Goal: Information Seeking & Learning: Learn about a topic

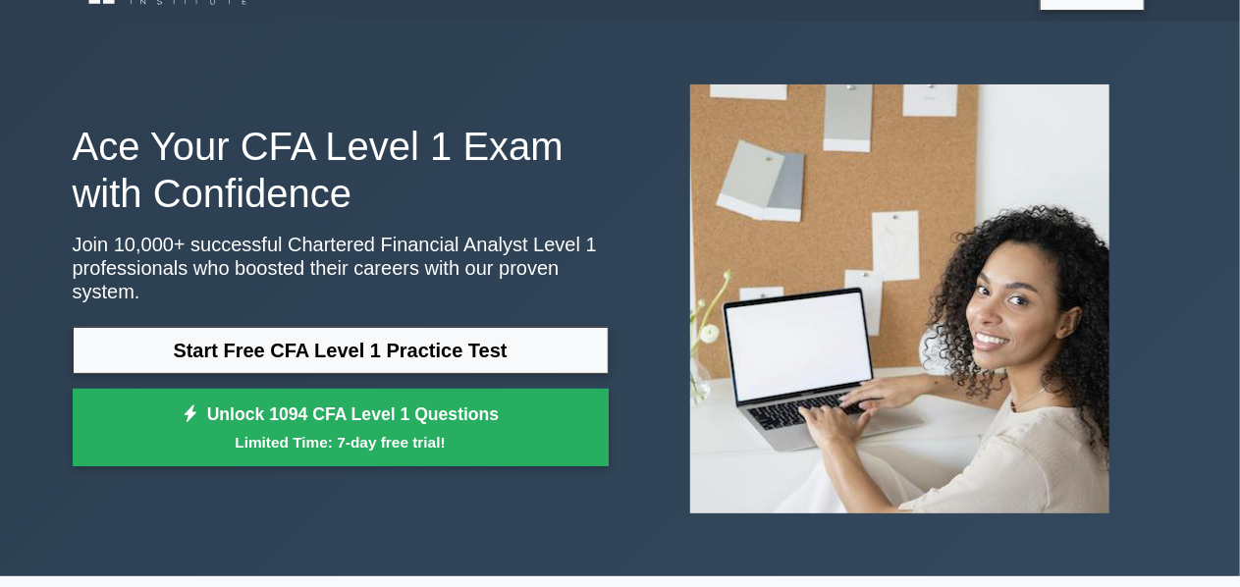
scroll to position [95, 0]
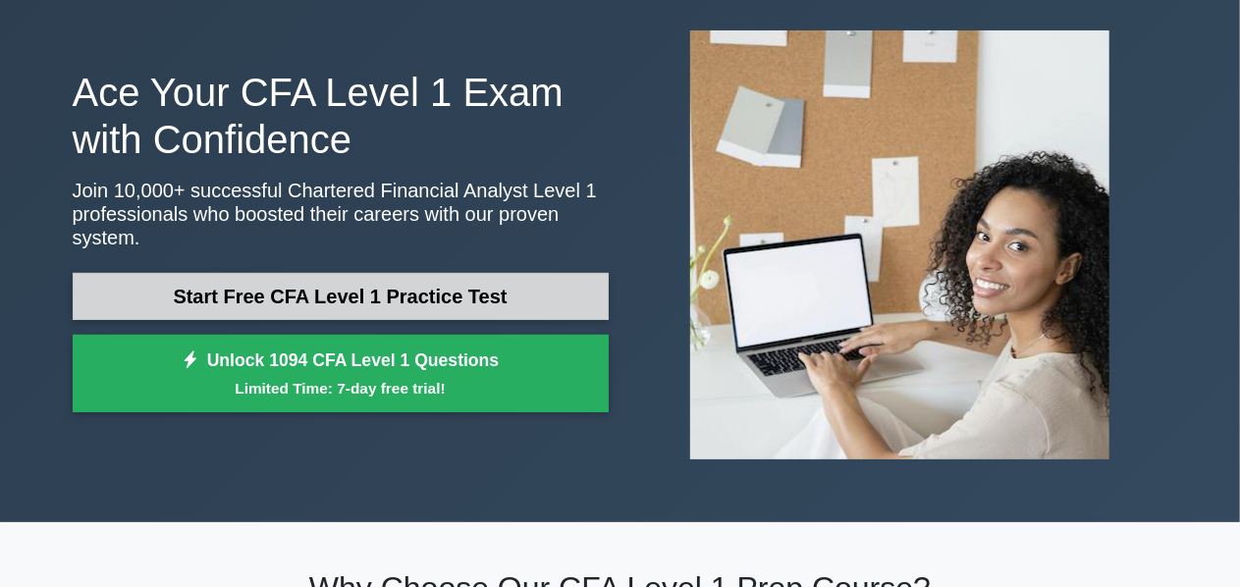
click at [227, 287] on link "Start Free CFA Level 1 Practice Test" at bounding box center [341, 296] width 536 height 47
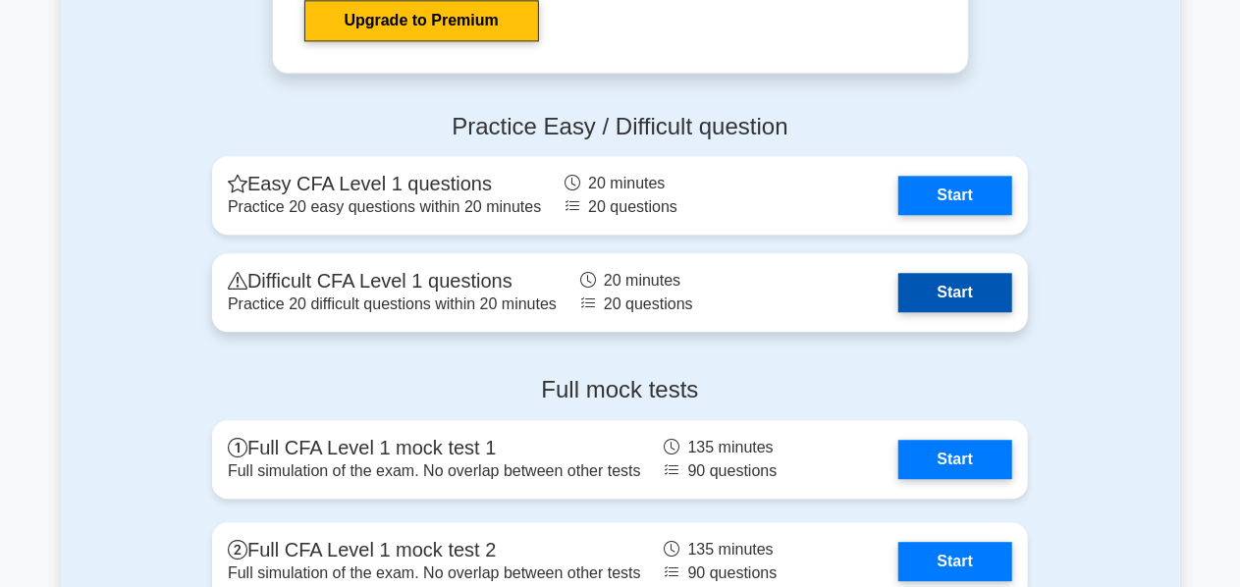
scroll to position [2447, 0]
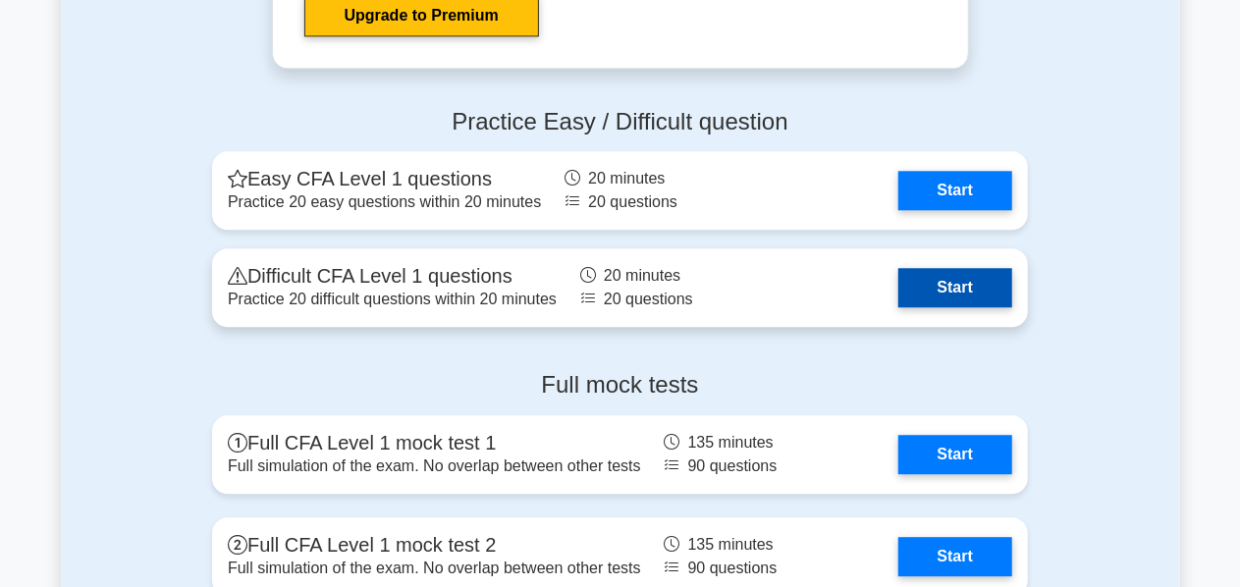
click at [949, 291] on link "Start" at bounding box center [955, 287] width 114 height 39
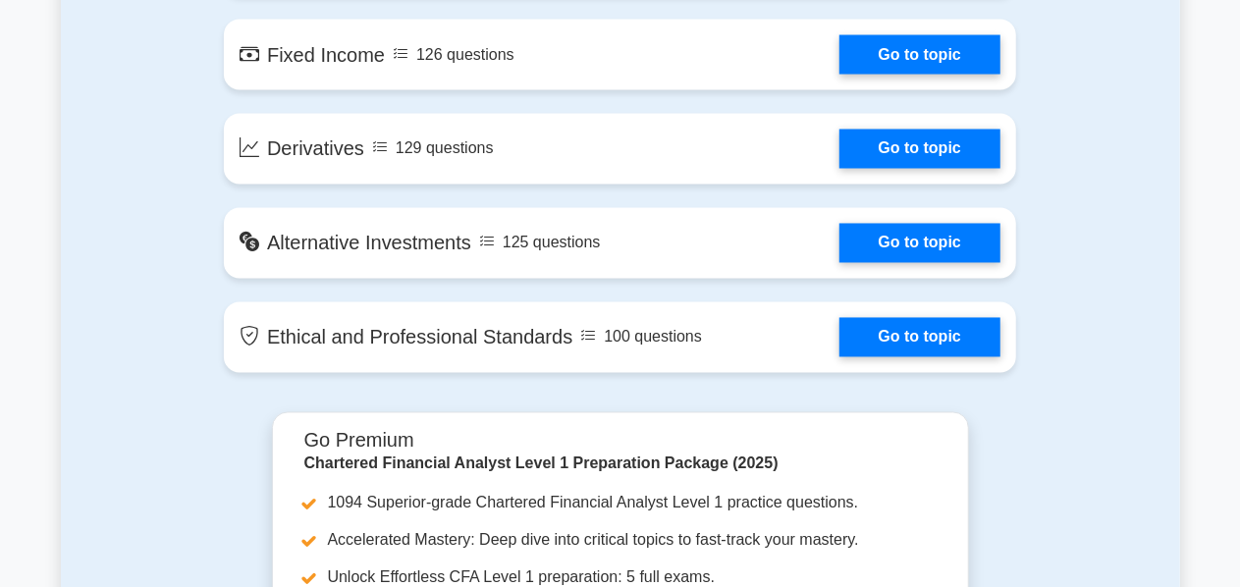
scroll to position [1731, 0]
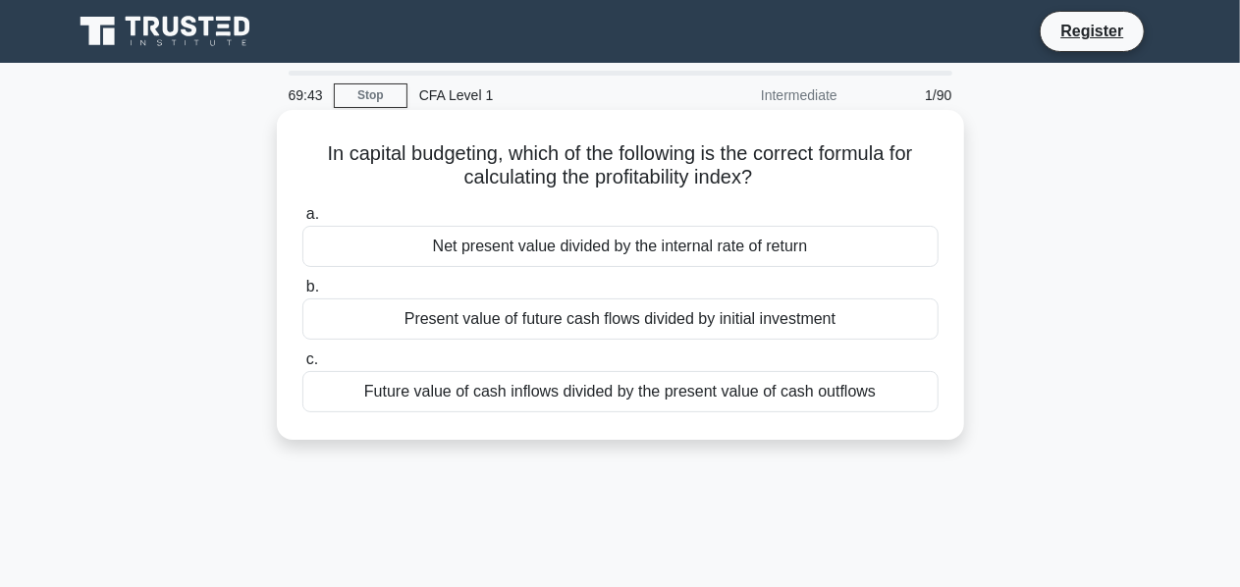
click at [578, 317] on div "Present value of future cash flows divided by initial investment" at bounding box center [620, 318] width 636 height 41
click at [302, 294] on input "b. Present value of future cash flows divided by initial investment" at bounding box center [302, 287] width 0 height 13
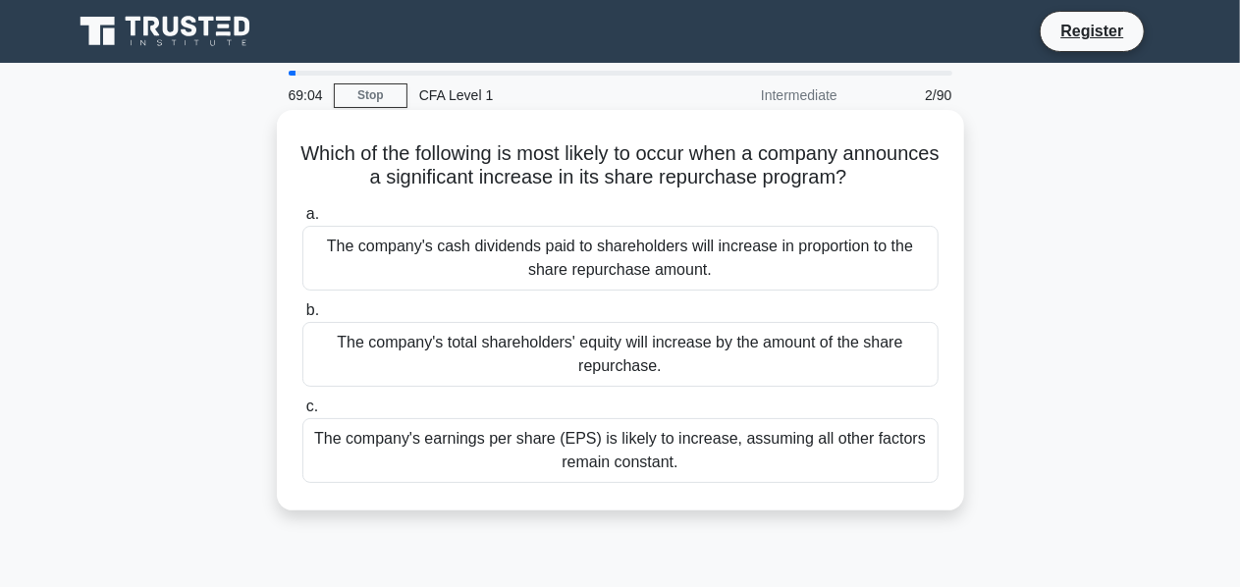
click at [628, 454] on div "The company's earnings per share (EPS) is likely to increase, assuming all othe…" at bounding box center [620, 450] width 636 height 65
click at [302, 413] on input "c. The company's earnings per share (EPS) is likely to increase, assuming all o…" at bounding box center [302, 407] width 0 height 13
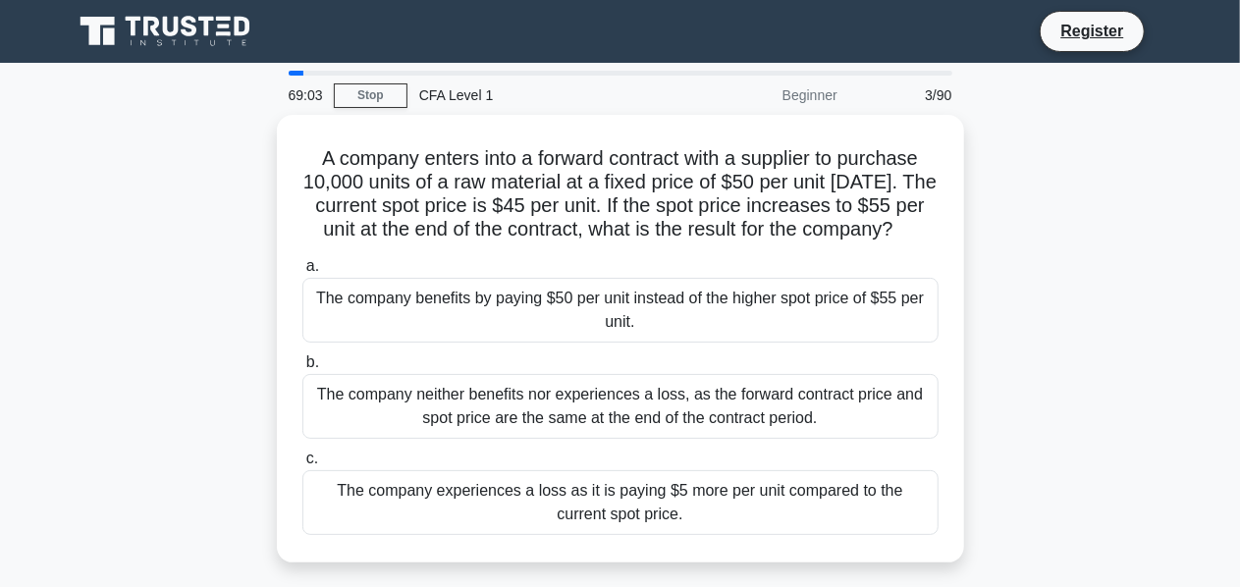
click at [363, 78] on div "69:03 Stop CFA Level 1 Beginner 3/90" at bounding box center [620, 95] width 687 height 39
click at [353, 91] on link "Stop" at bounding box center [371, 95] width 74 height 25
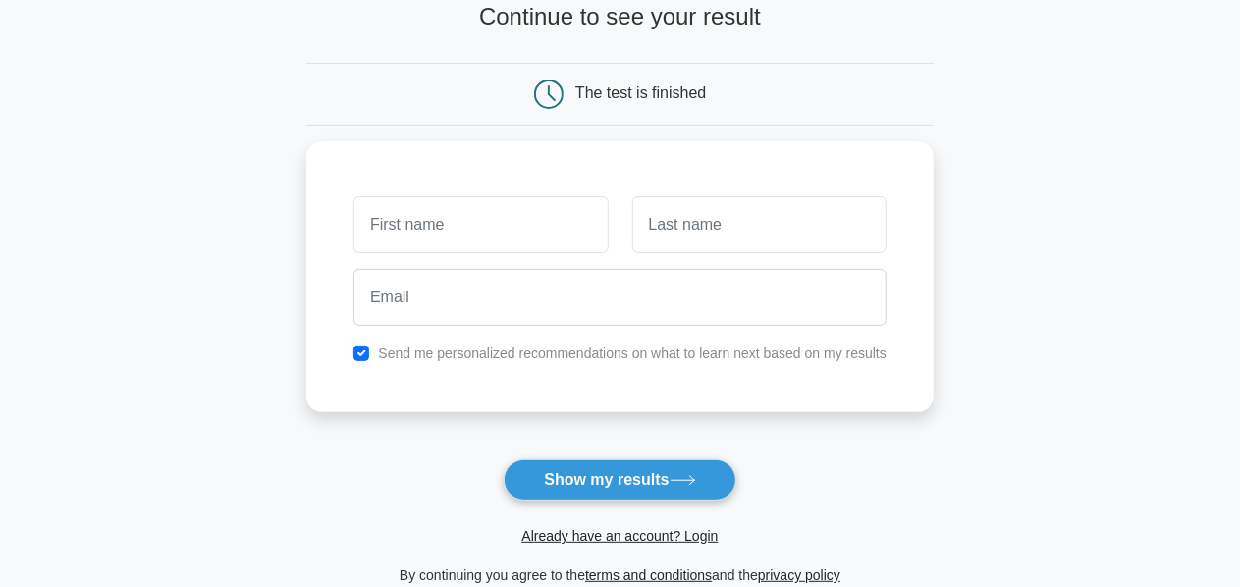
scroll to position [117, 0]
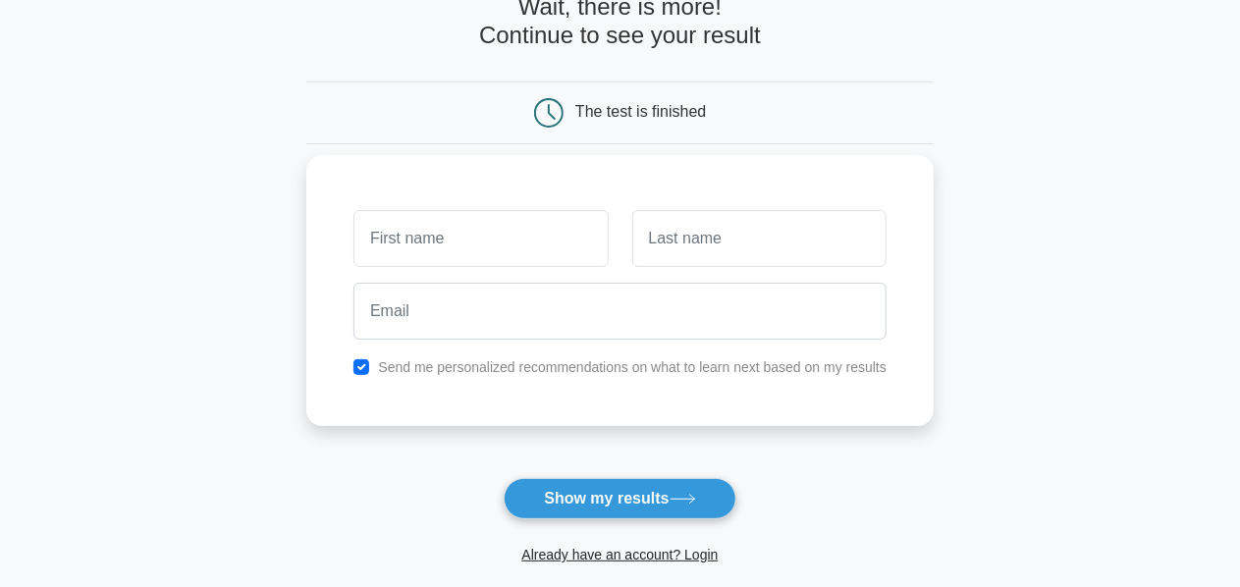
click at [542, 377] on div "Send me personalized recommendations on what to learn next based on my results" at bounding box center [620, 367] width 557 height 24
click at [549, 369] on label "Send me personalized recommendations on what to learn next based on my results" at bounding box center [632, 367] width 509 height 16
click at [355, 359] on input "checkbox" at bounding box center [361, 367] width 16 height 16
checkbox input "false"
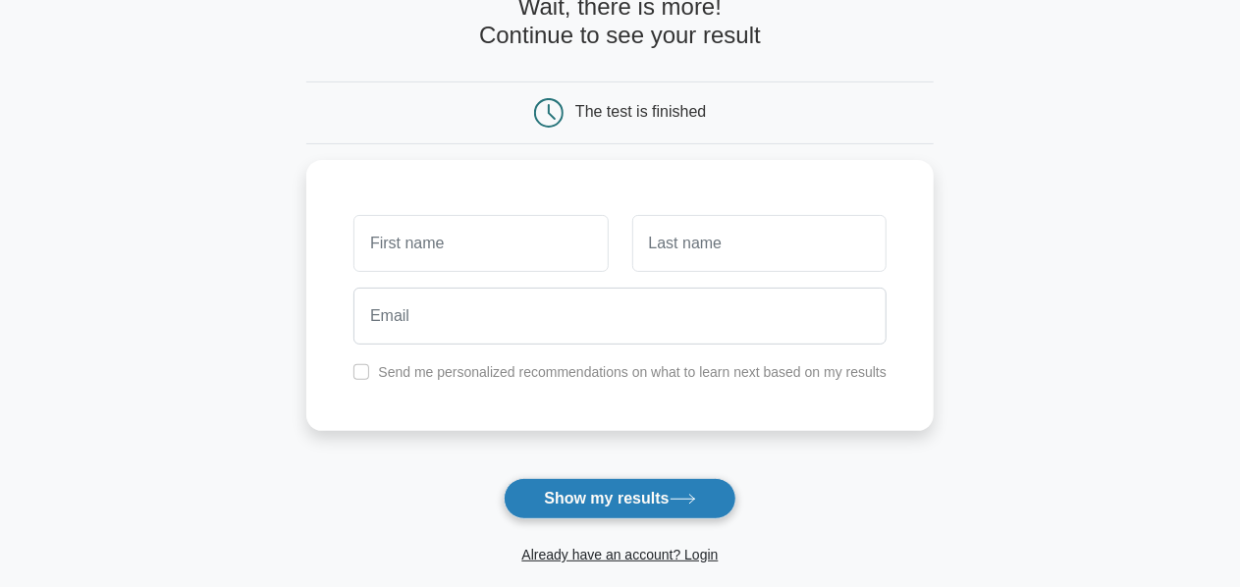
click at [690, 501] on icon at bounding box center [683, 499] width 27 height 11
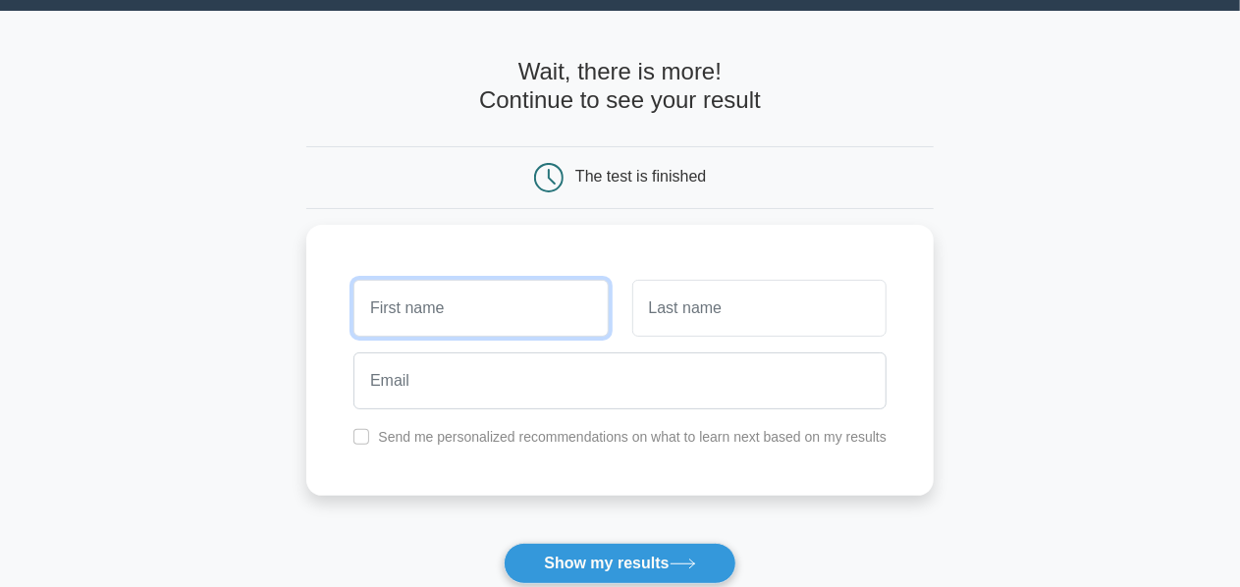
scroll to position [0, 0]
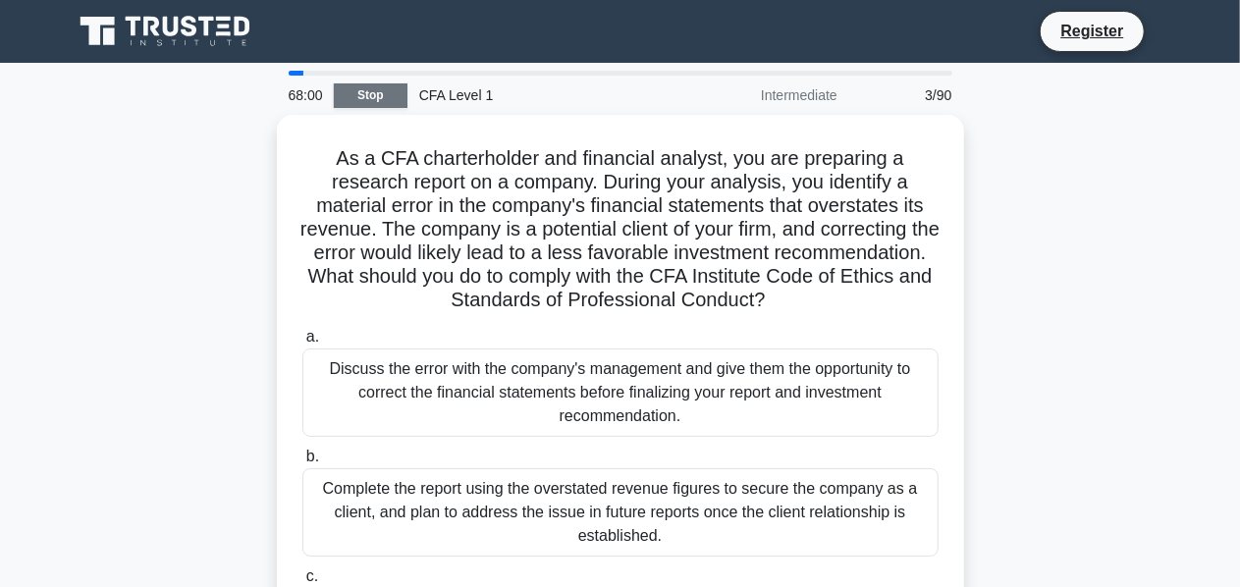
click at [355, 91] on link "Stop" at bounding box center [371, 95] width 74 height 25
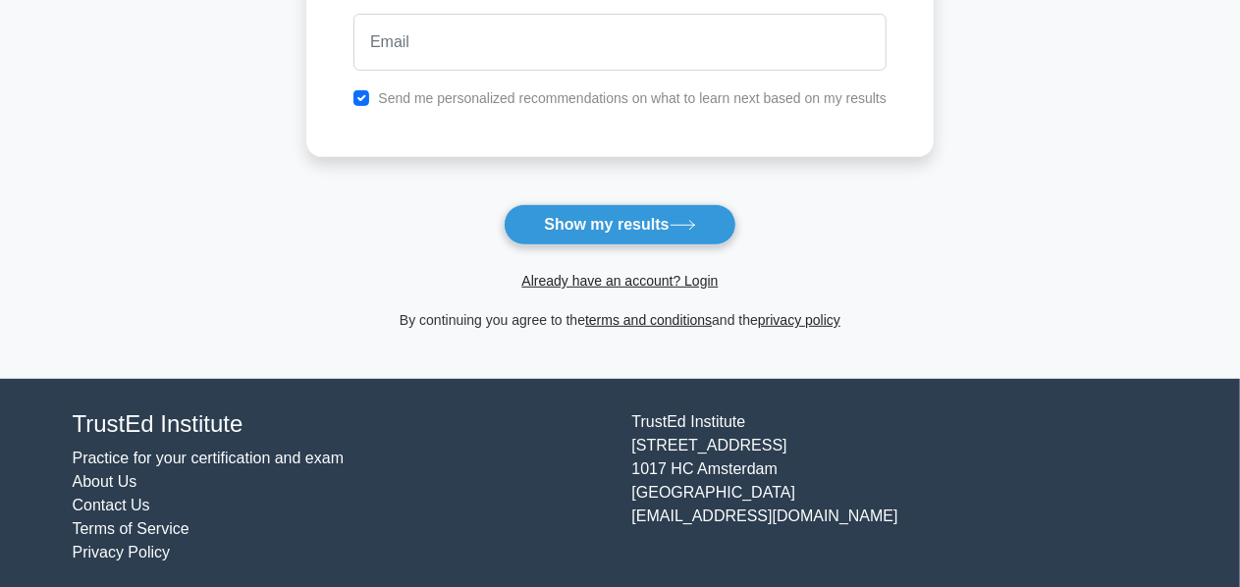
scroll to position [397, 0]
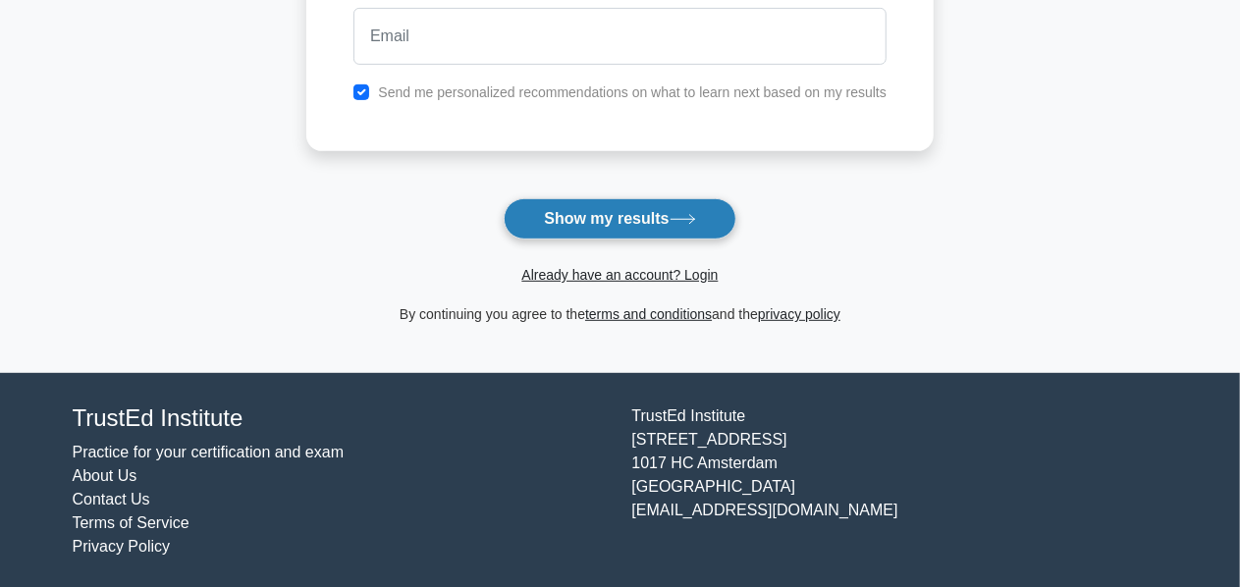
click at [604, 223] on button "Show my results" at bounding box center [620, 218] width 232 height 41
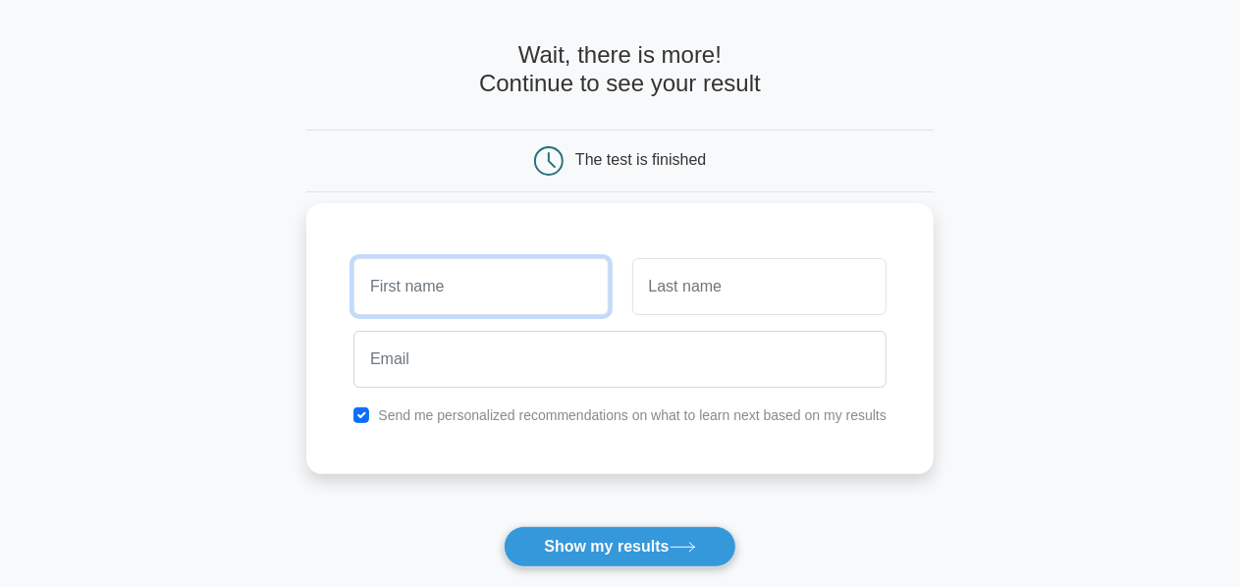
scroll to position [66, 0]
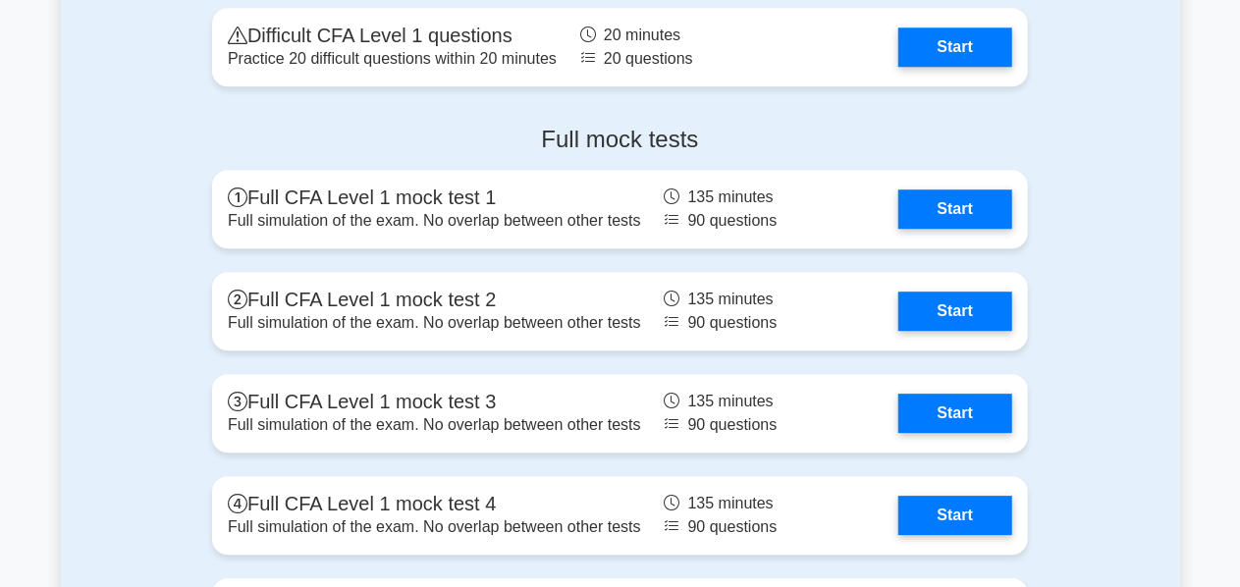
scroll to position [2584, 0]
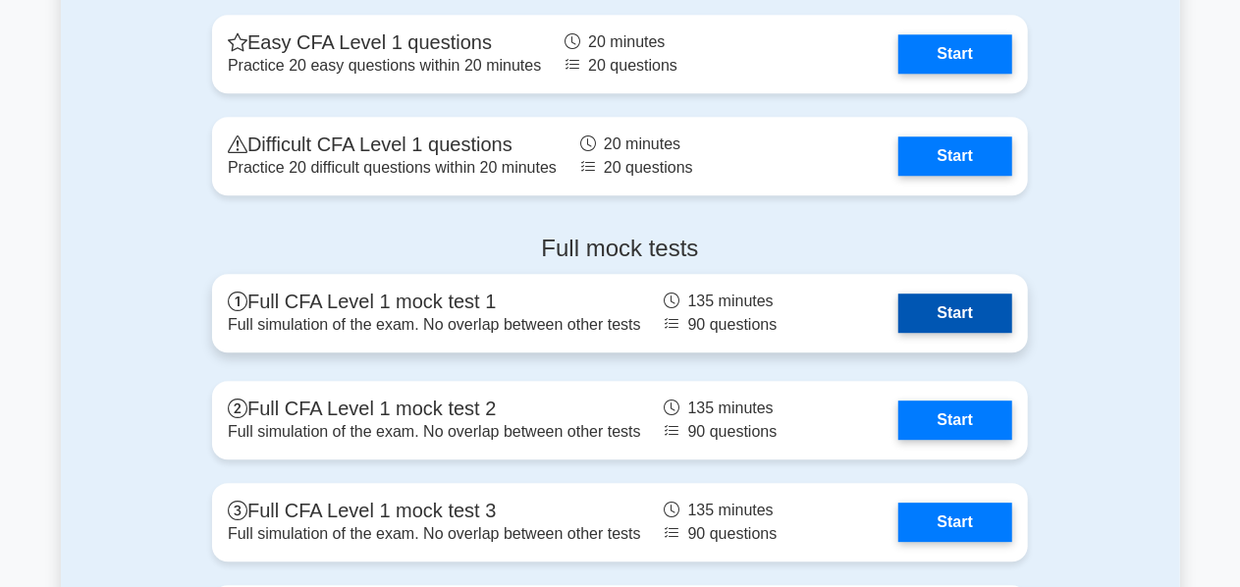
click at [948, 315] on link "Start" at bounding box center [955, 313] width 114 height 39
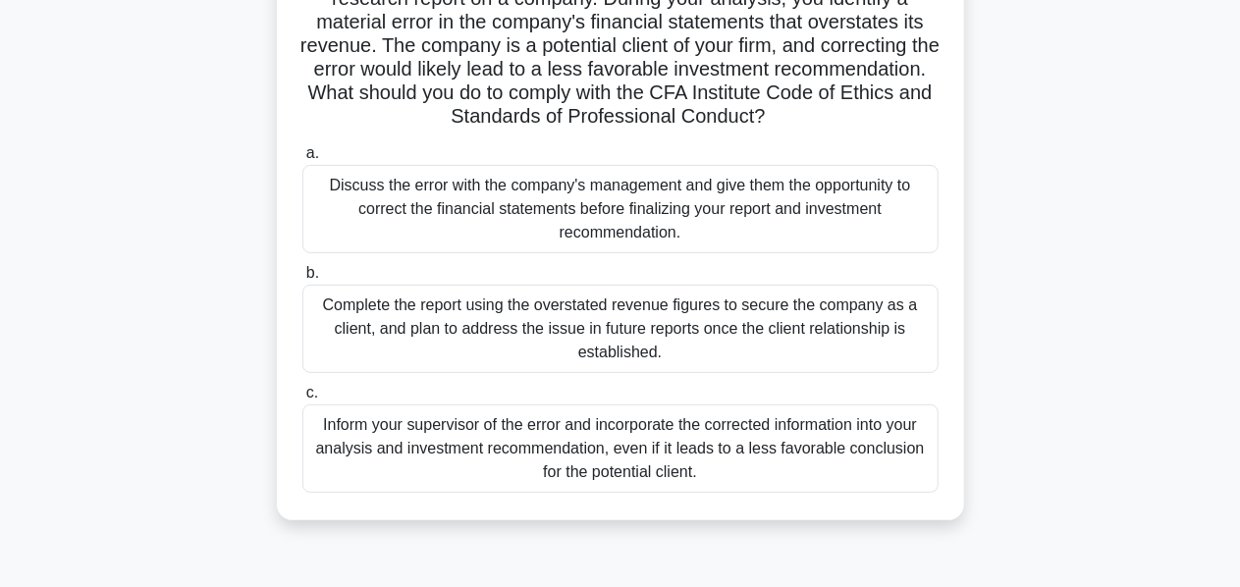
scroll to position [182, 0]
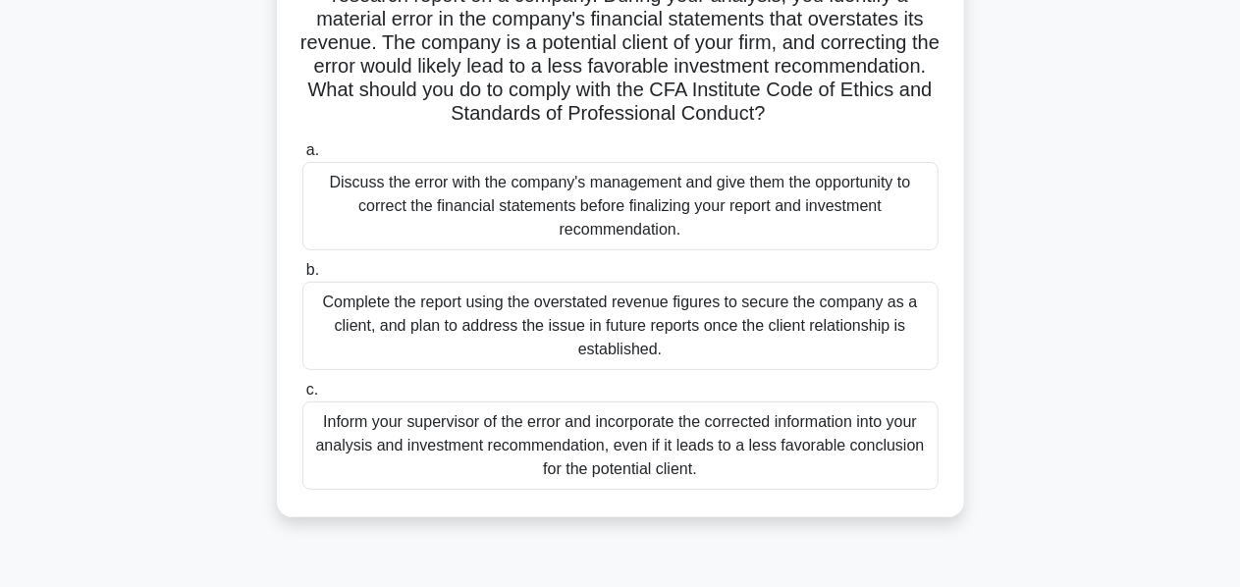
click at [886, 436] on div "Inform your supervisor of the error and incorporate the corrected information i…" at bounding box center [620, 446] width 636 height 88
click at [302, 397] on input "c. Inform your supervisor of the error and incorporate the corrected informatio…" at bounding box center [302, 390] width 0 height 13
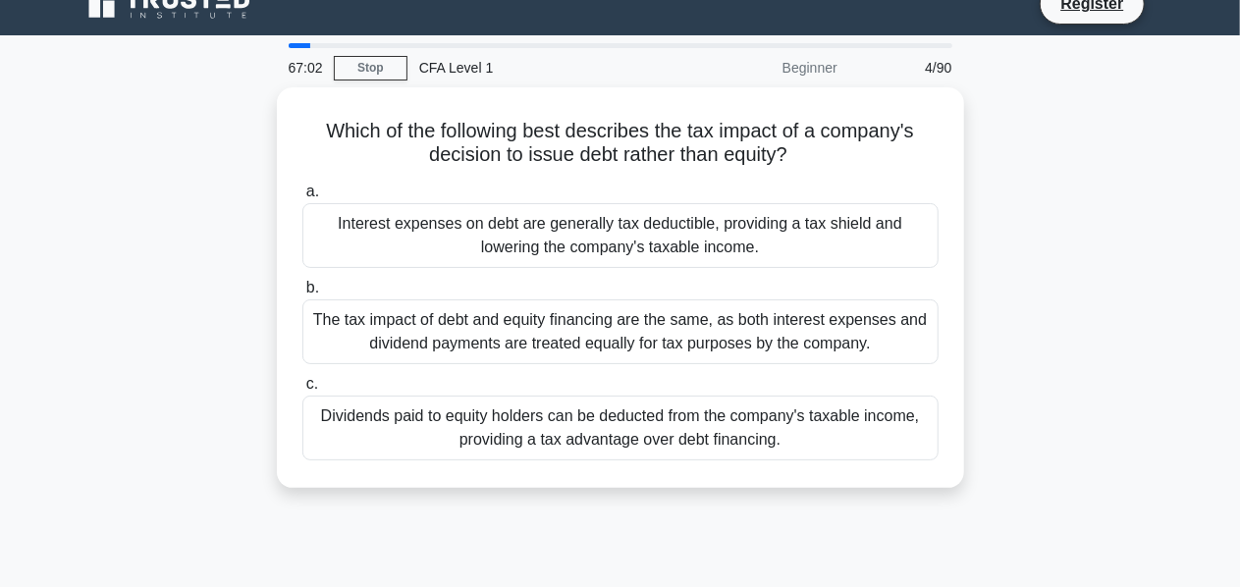
scroll to position [29, 0]
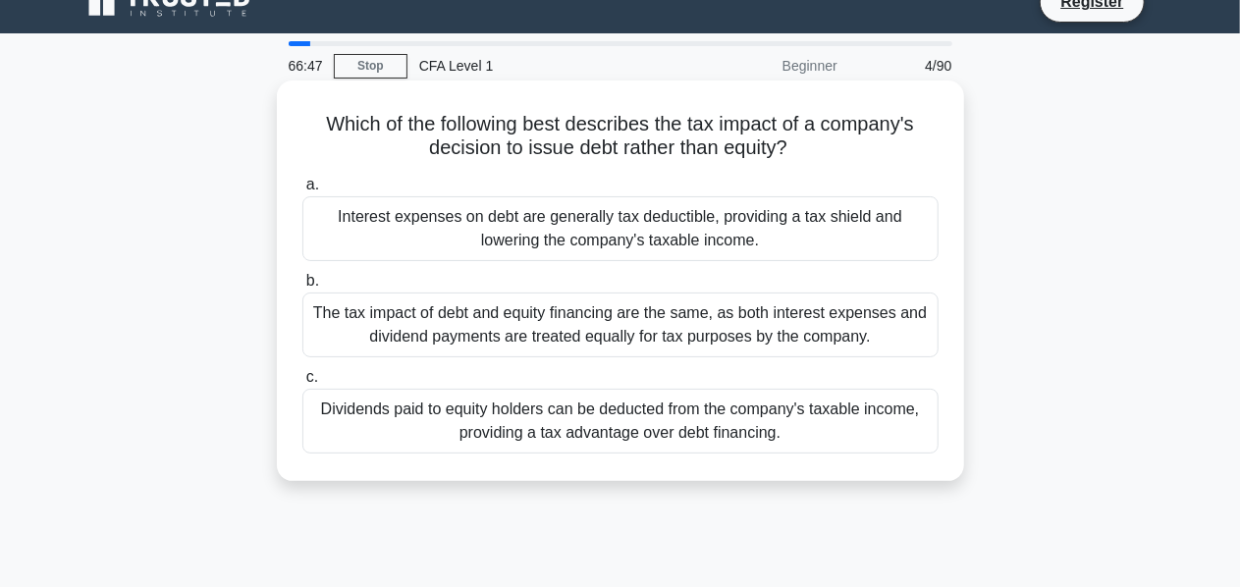
click at [807, 222] on div "Interest expenses on debt are generally tax deductible, providing a tax shield …" at bounding box center [620, 228] width 636 height 65
click at [302, 191] on input "a. Interest expenses on debt are generally tax deductible, providing a tax shie…" at bounding box center [302, 185] width 0 height 13
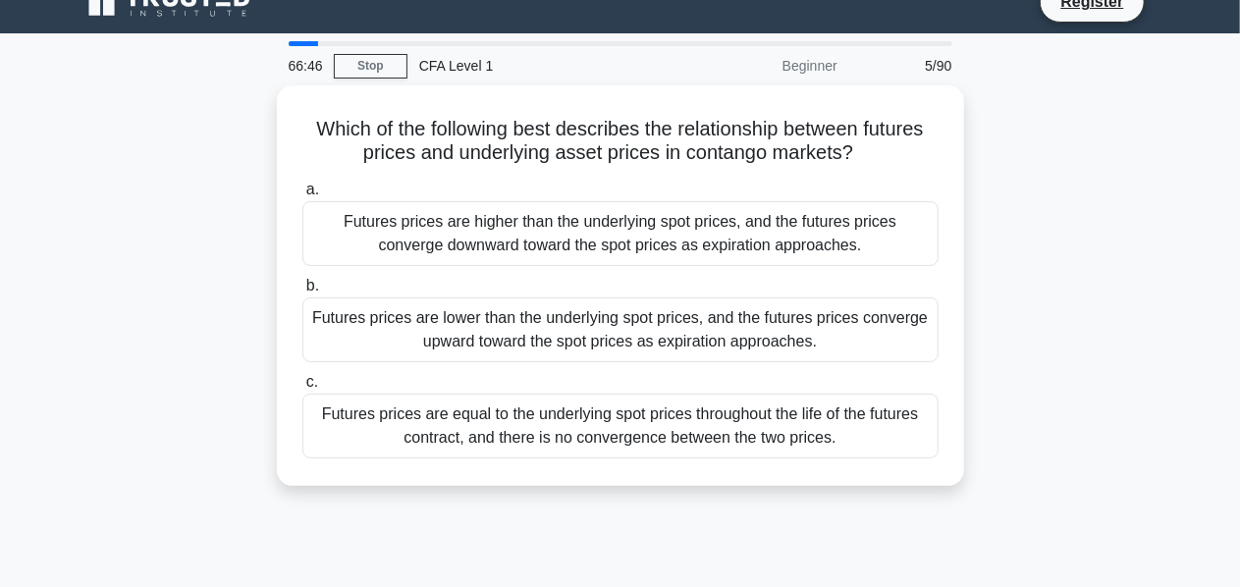
scroll to position [0, 0]
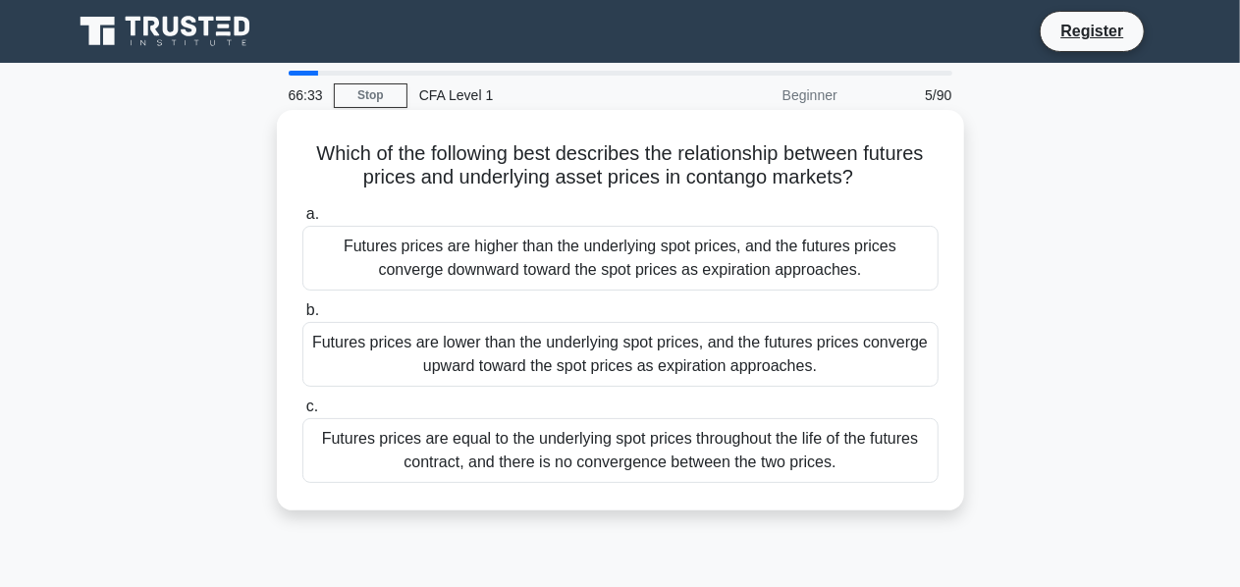
click at [839, 253] on div "Futures prices are higher than the underlying spot prices, and the futures pric…" at bounding box center [620, 258] width 636 height 65
click at [302, 221] on input "a. Futures prices are higher than the underlying spot prices, and the futures p…" at bounding box center [302, 214] width 0 height 13
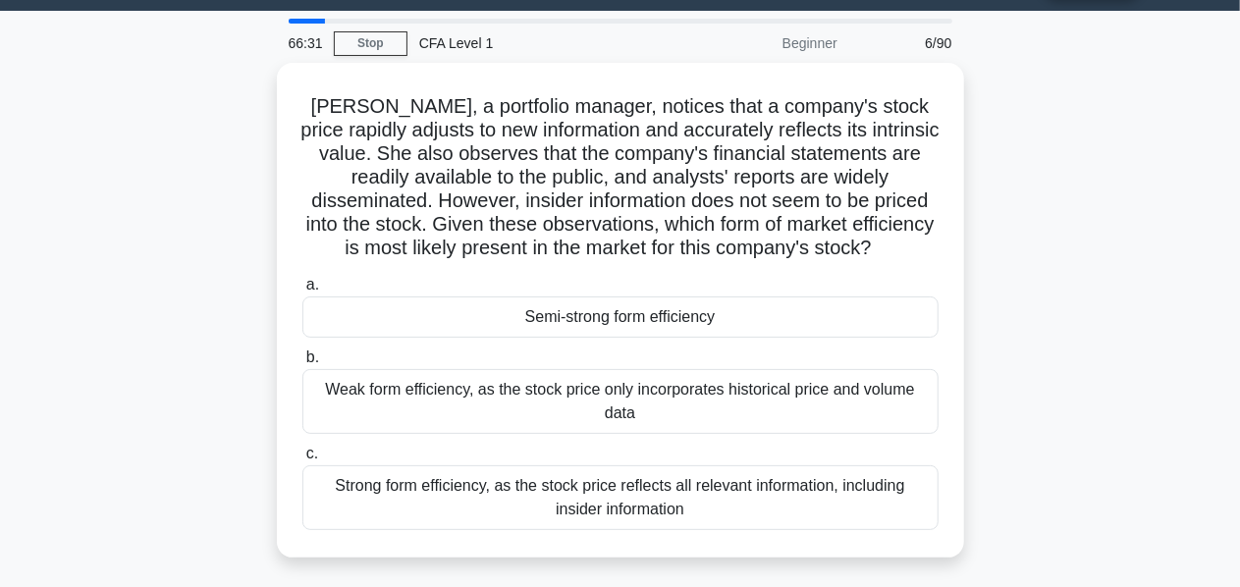
scroll to position [60, 0]
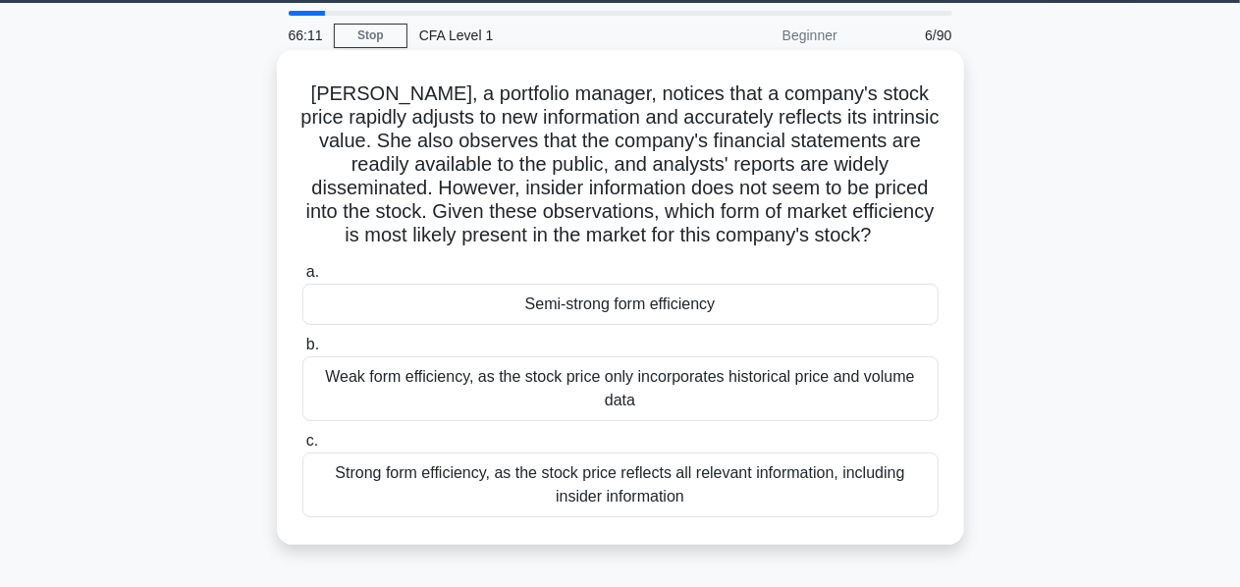
click at [875, 314] on div "Semi-strong form efficiency" at bounding box center [620, 304] width 636 height 41
click at [302, 279] on input "a. Semi-strong form efficiency" at bounding box center [302, 272] width 0 height 13
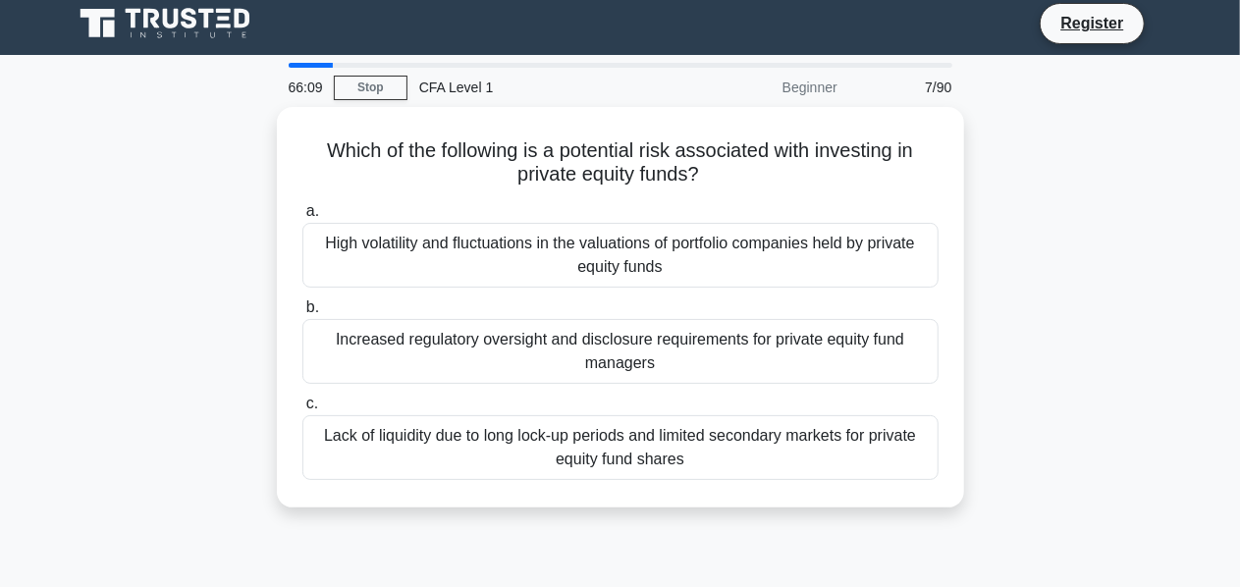
scroll to position [0, 0]
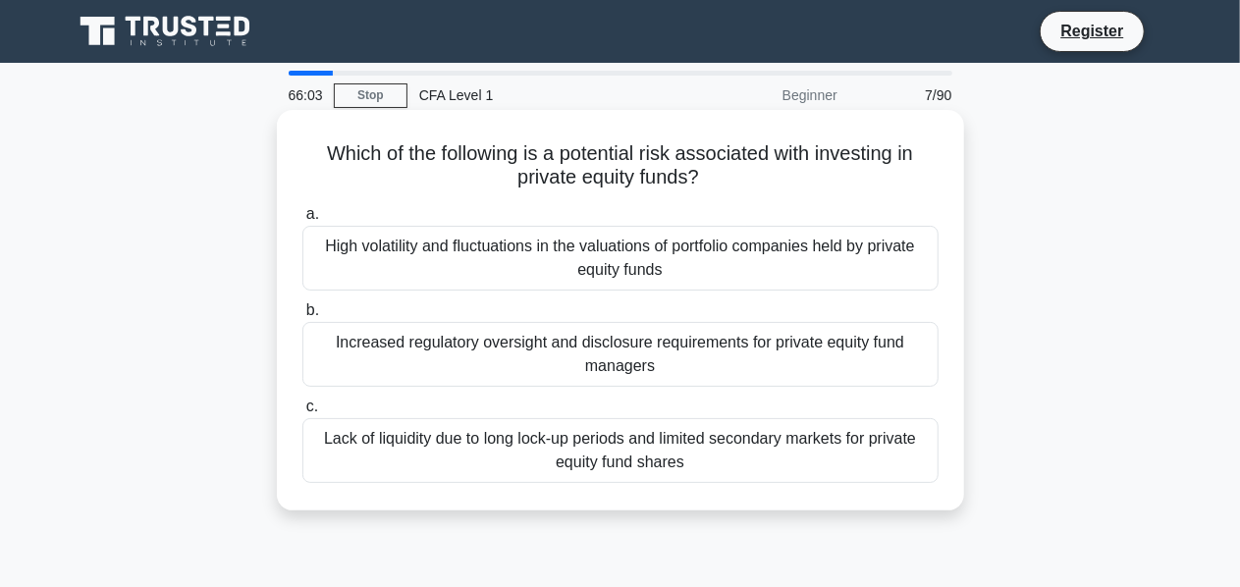
click at [850, 448] on div "Lack of liquidity due to long lock-up periods and limited secondary markets for…" at bounding box center [620, 450] width 636 height 65
click at [302, 413] on input "c. Lack of liquidity due to long lock-up periods and limited secondary markets …" at bounding box center [302, 407] width 0 height 13
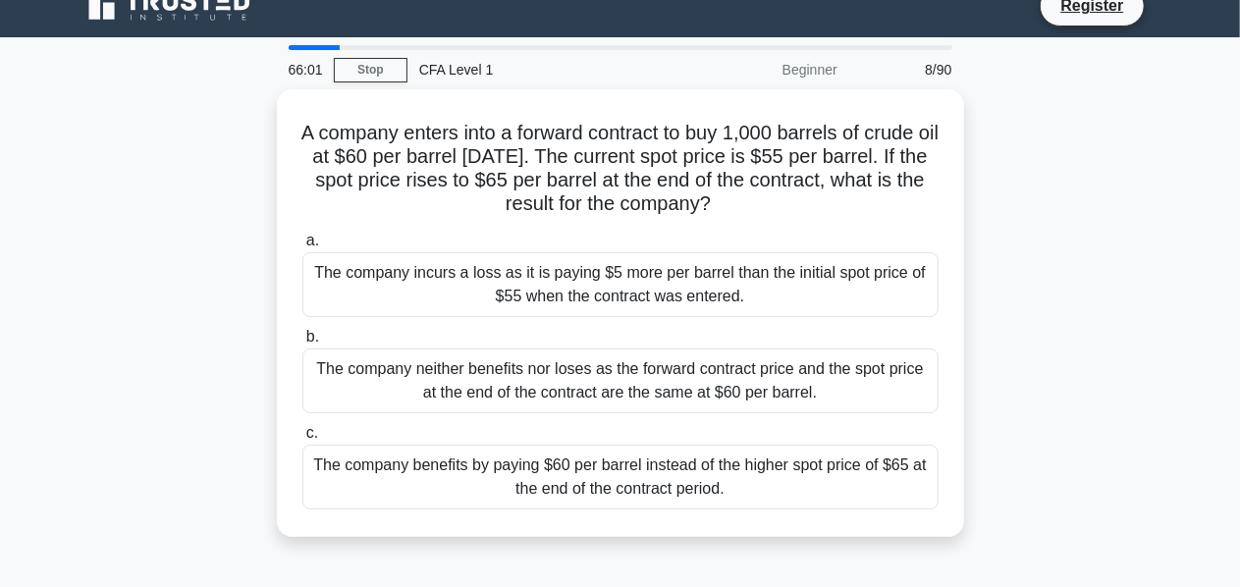
scroll to position [48, 0]
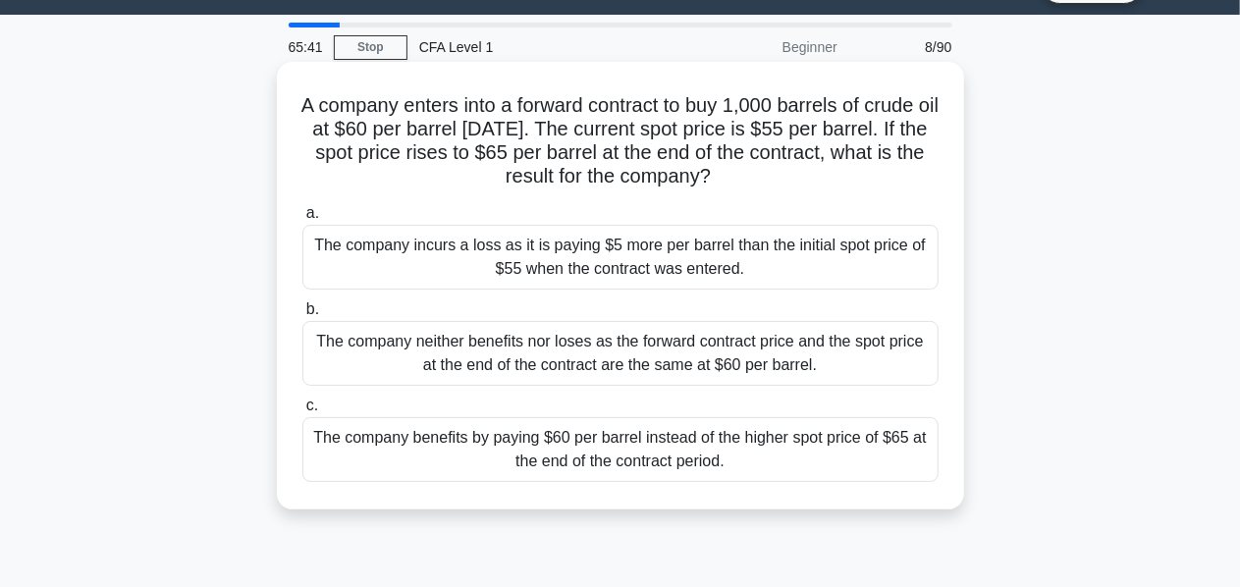
click at [591, 446] on div "The company benefits by paying $60 per barrel instead of the higher spot price …" at bounding box center [620, 449] width 636 height 65
click at [302, 412] on input "c. The company benefits by paying $60 per barrel instead of the higher spot pri…" at bounding box center [302, 406] width 0 height 13
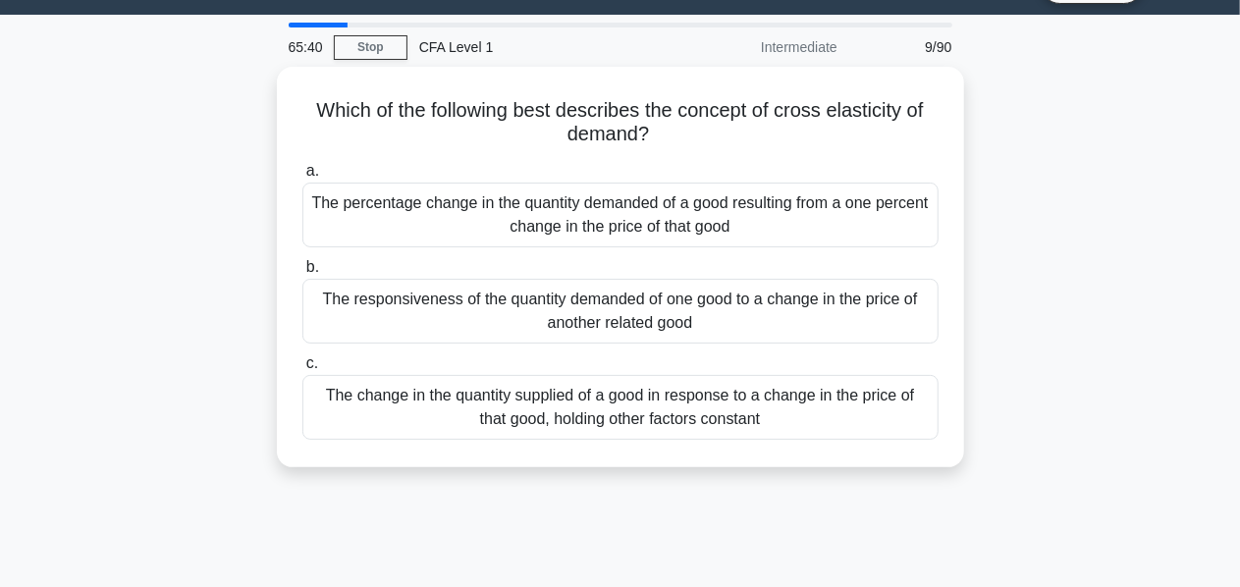
scroll to position [0, 0]
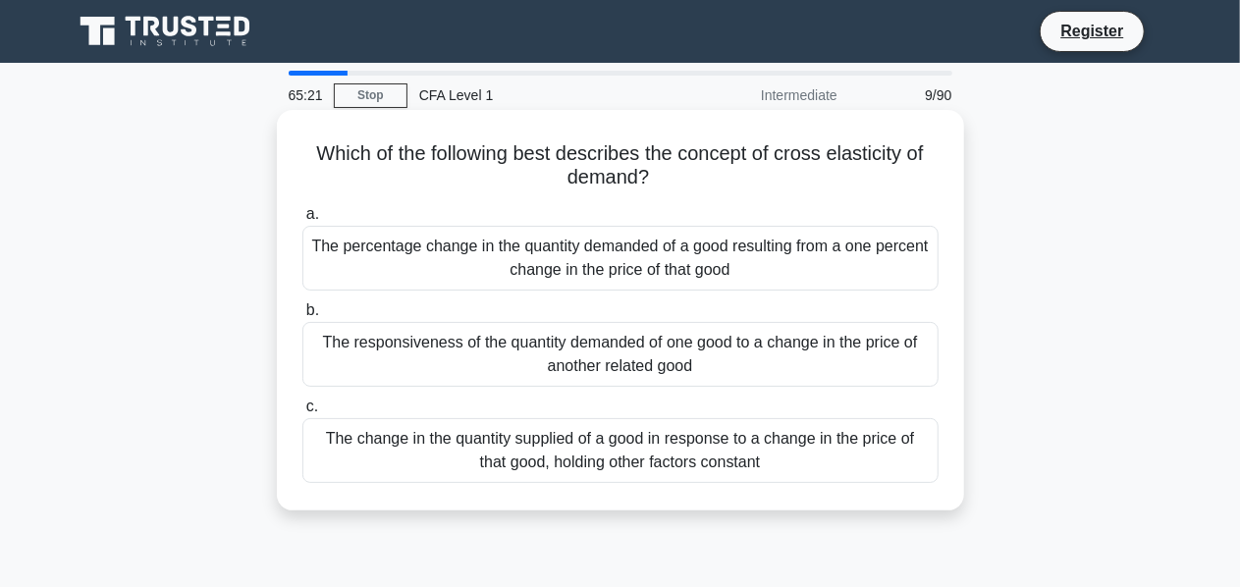
click at [842, 268] on div "The percentage change in the quantity demanded of a good resulting from a one p…" at bounding box center [620, 258] width 636 height 65
click at [302, 221] on input "a. The percentage change in the quantity demanded of a good resulting from a on…" at bounding box center [302, 214] width 0 height 13
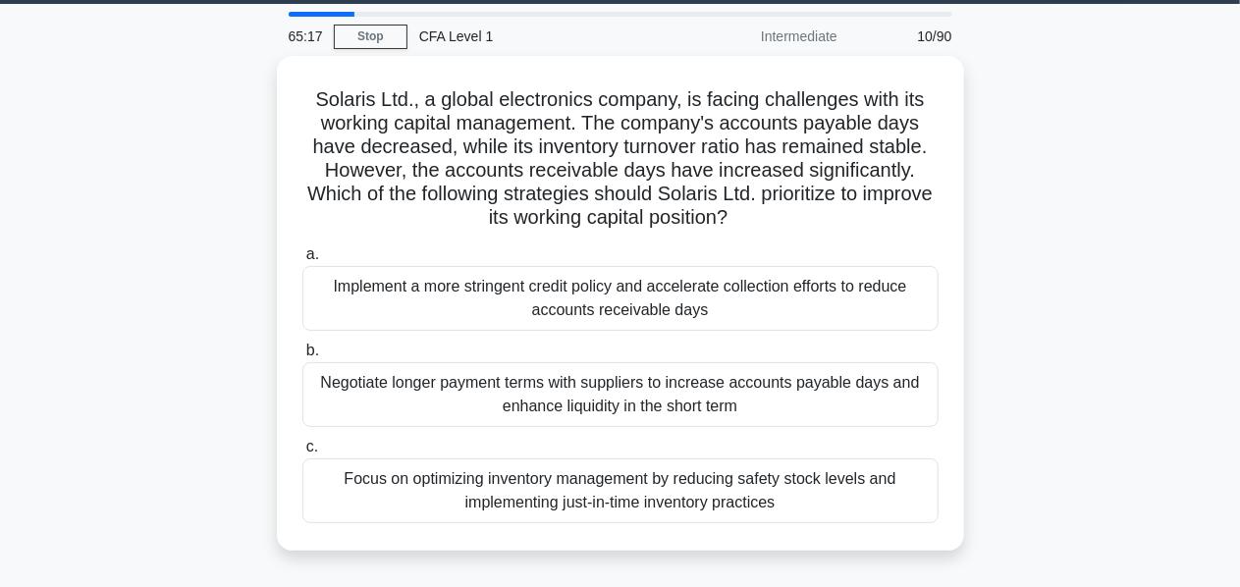
scroll to position [67, 0]
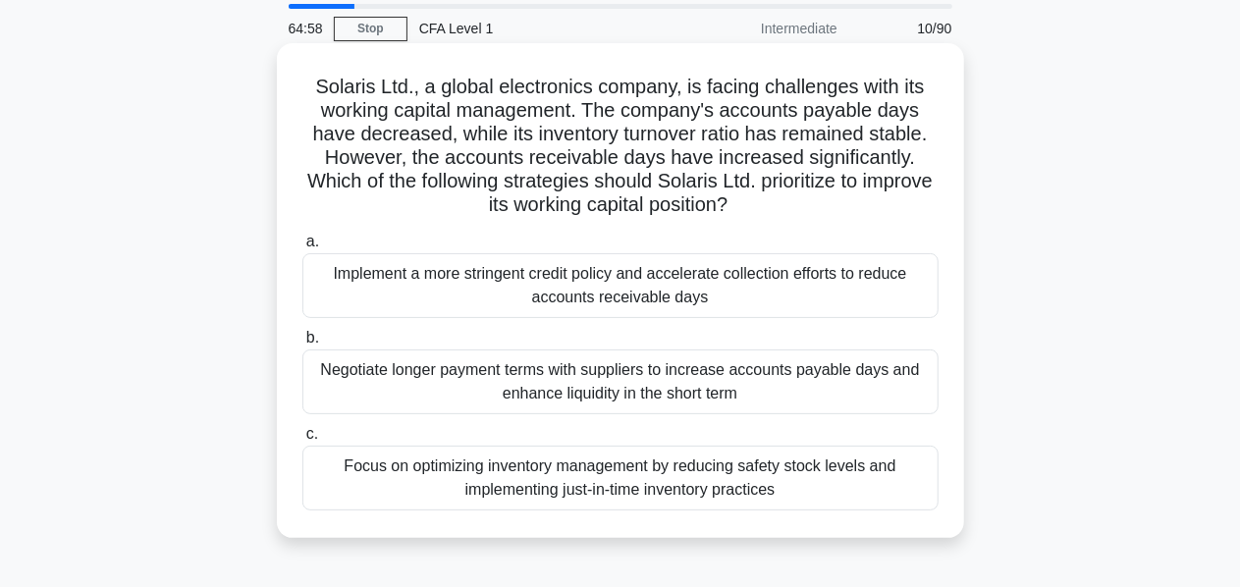
click at [376, 294] on div "Implement a more stringent credit policy and accelerate collection efforts to r…" at bounding box center [620, 285] width 636 height 65
click at [302, 248] on input "a. Implement a more stringent credit policy and accelerate collection efforts t…" at bounding box center [302, 242] width 0 height 13
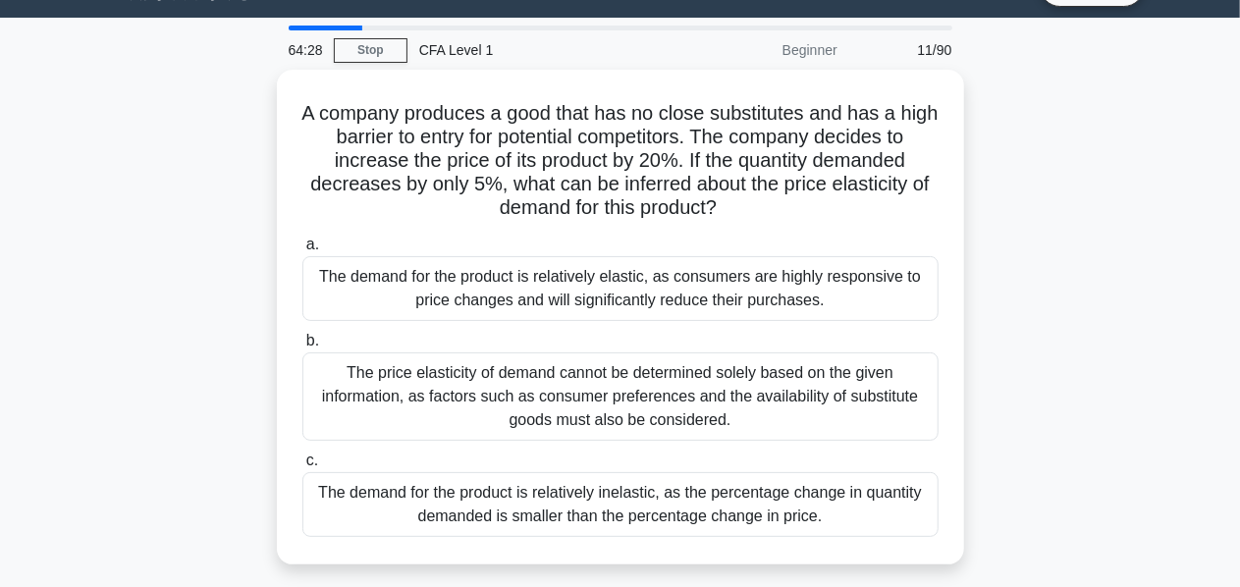
scroll to position [49, 0]
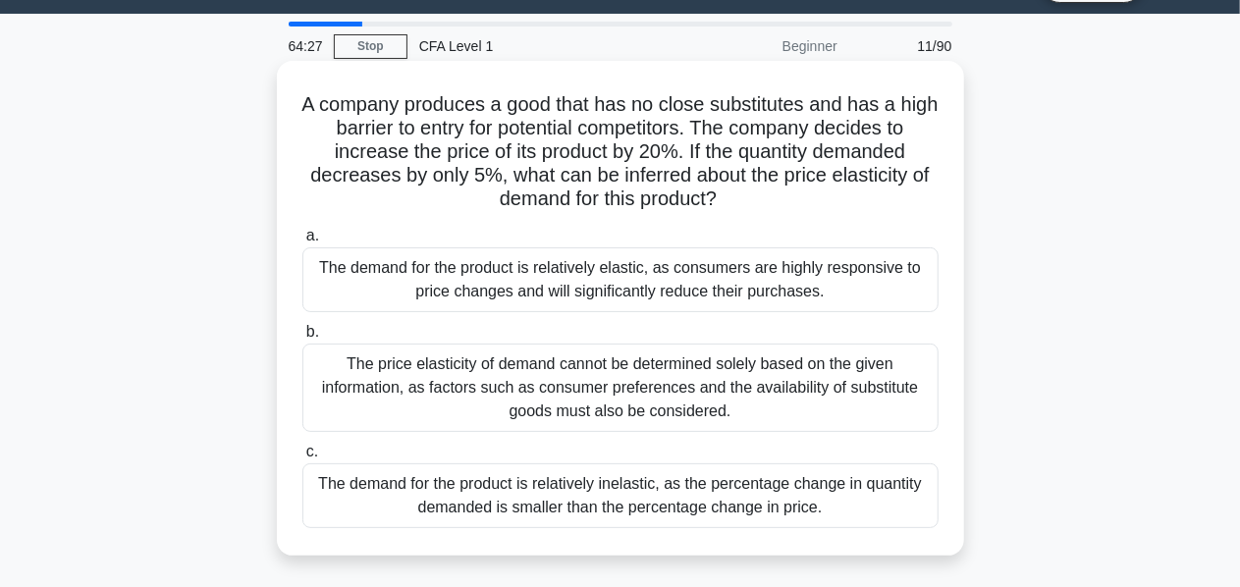
click at [349, 478] on div "The demand for the product is relatively inelastic, as the percentage change in…" at bounding box center [620, 495] width 636 height 65
click at [302, 458] on input "c. The demand for the product is relatively inelastic, as the percentage change…" at bounding box center [302, 452] width 0 height 13
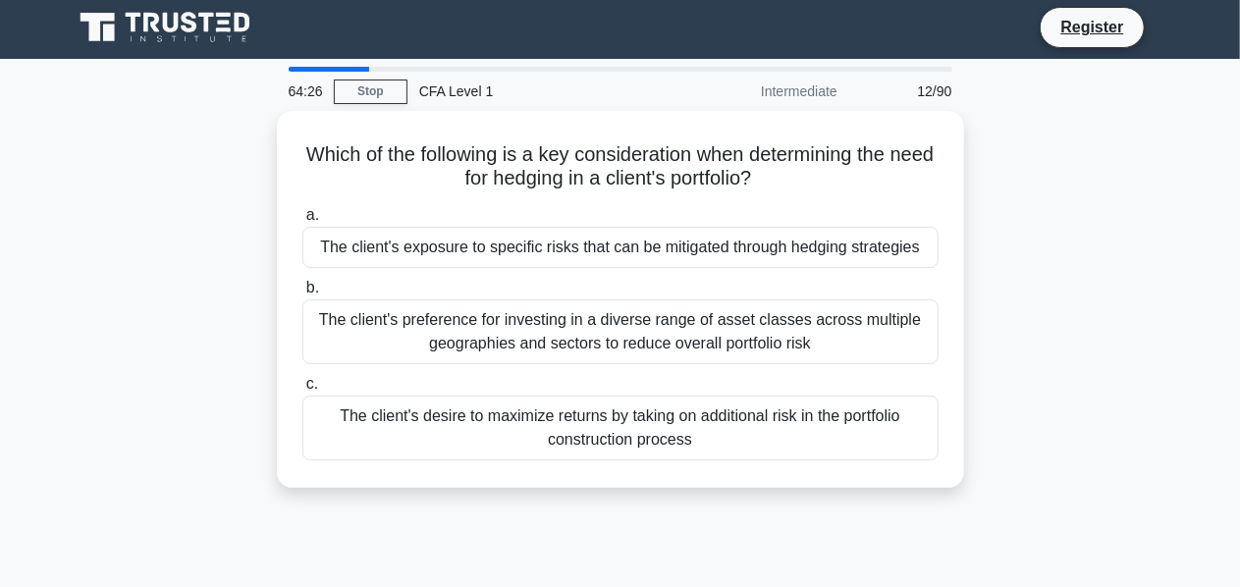
scroll to position [0, 0]
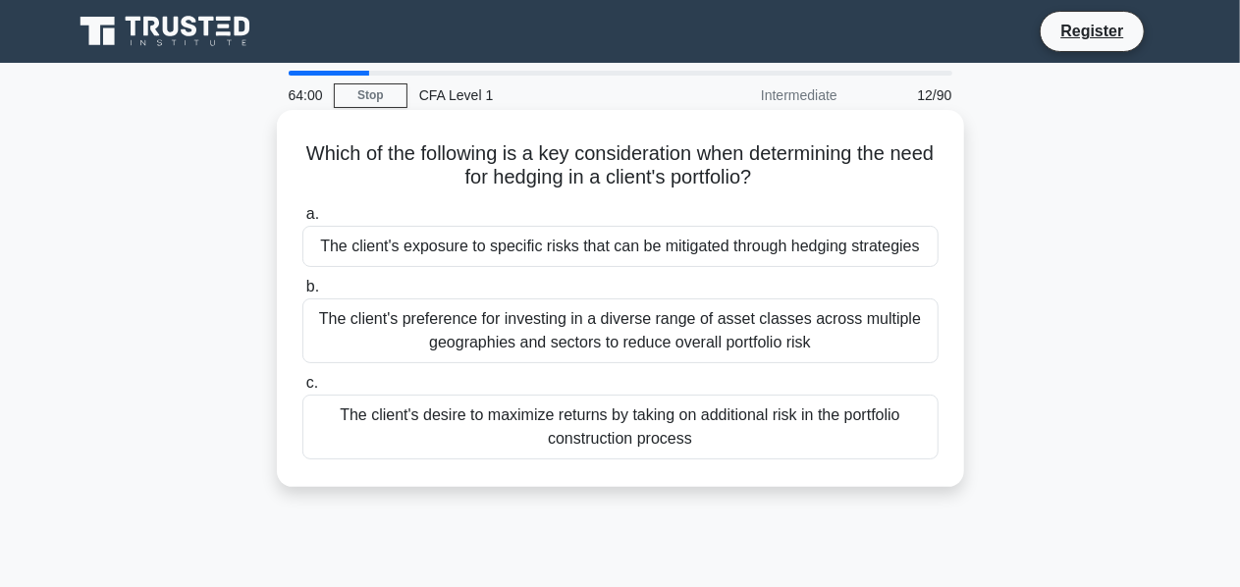
click at [477, 408] on div "The client's desire to maximize returns by taking on additional risk in the por…" at bounding box center [620, 427] width 636 height 65
click at [302, 390] on input "c. The client's desire to maximize returns by taking on additional risk in the …" at bounding box center [302, 383] width 0 height 13
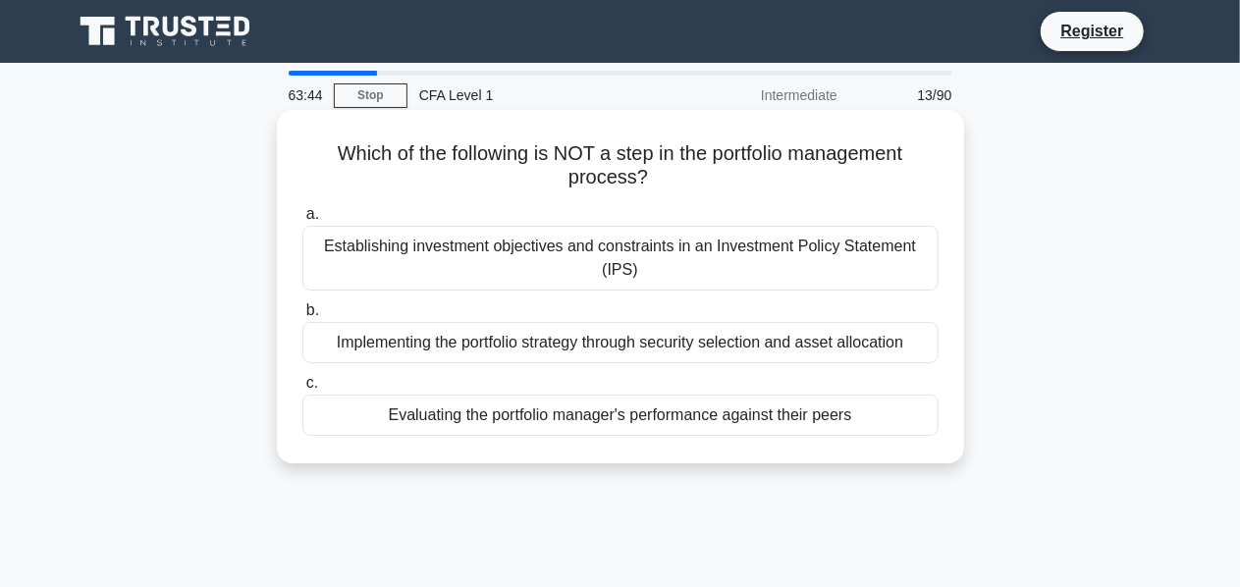
click at [439, 415] on div "Evaluating the portfolio manager's performance against their peers" at bounding box center [620, 415] width 636 height 41
click at [302, 390] on input "c. Evaluating the portfolio manager's performance against their peers" at bounding box center [302, 383] width 0 height 13
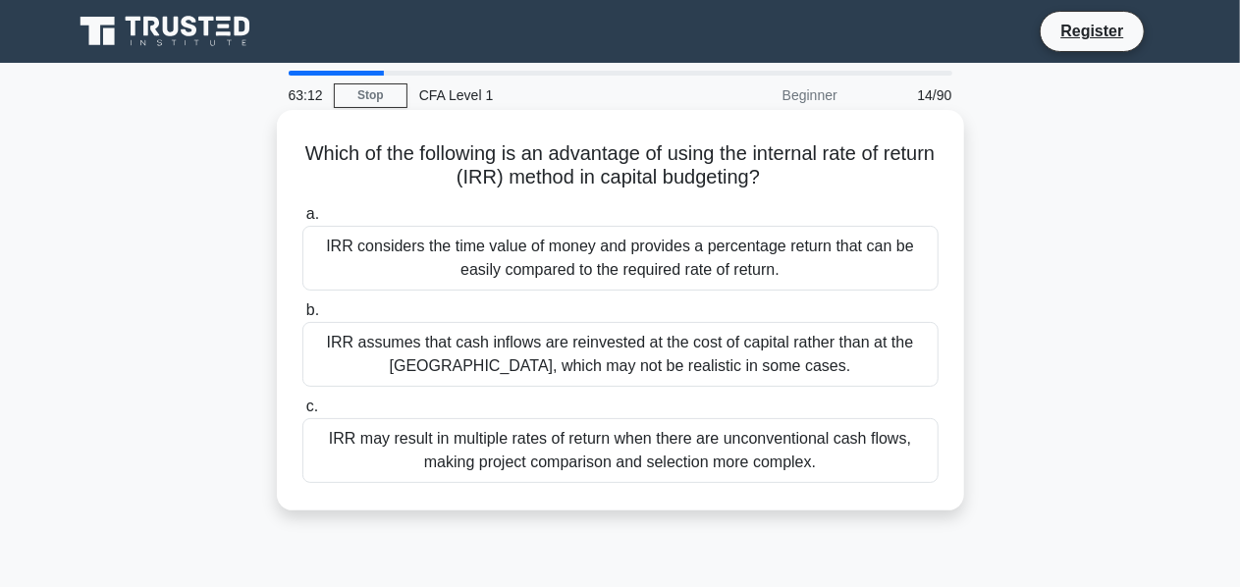
click at [485, 355] on div "IRR assumes that cash inflows are reinvested at the cost of capital rather than…" at bounding box center [620, 354] width 636 height 65
click at [302, 317] on input "b. IRR assumes that cash inflows are reinvested at the cost of capital rather t…" at bounding box center [302, 310] width 0 height 13
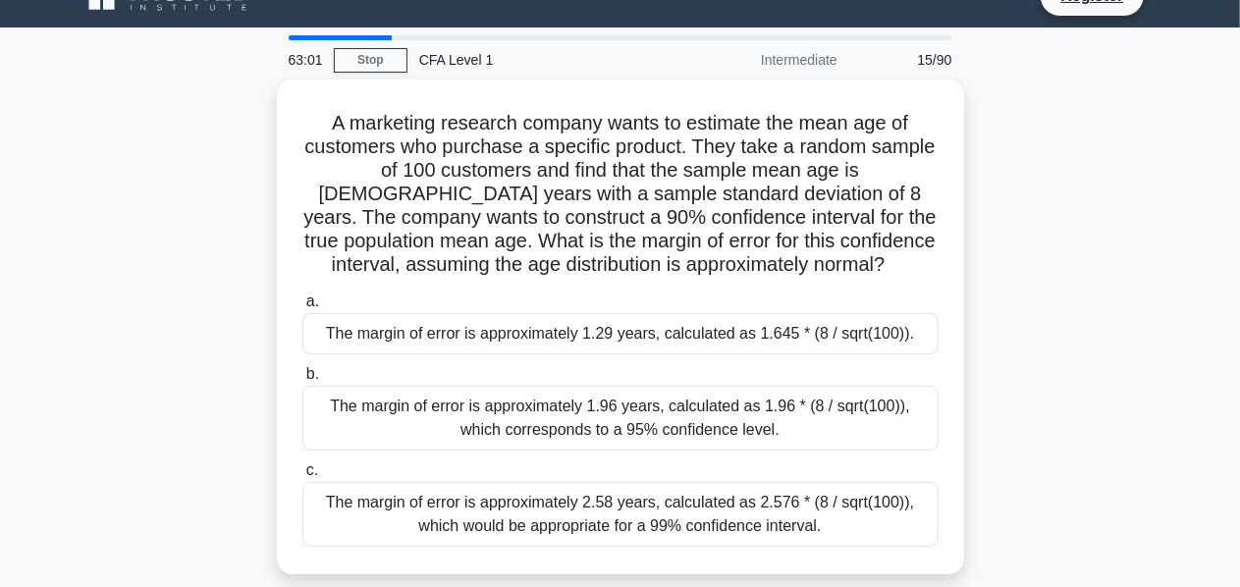
scroll to position [103, 0]
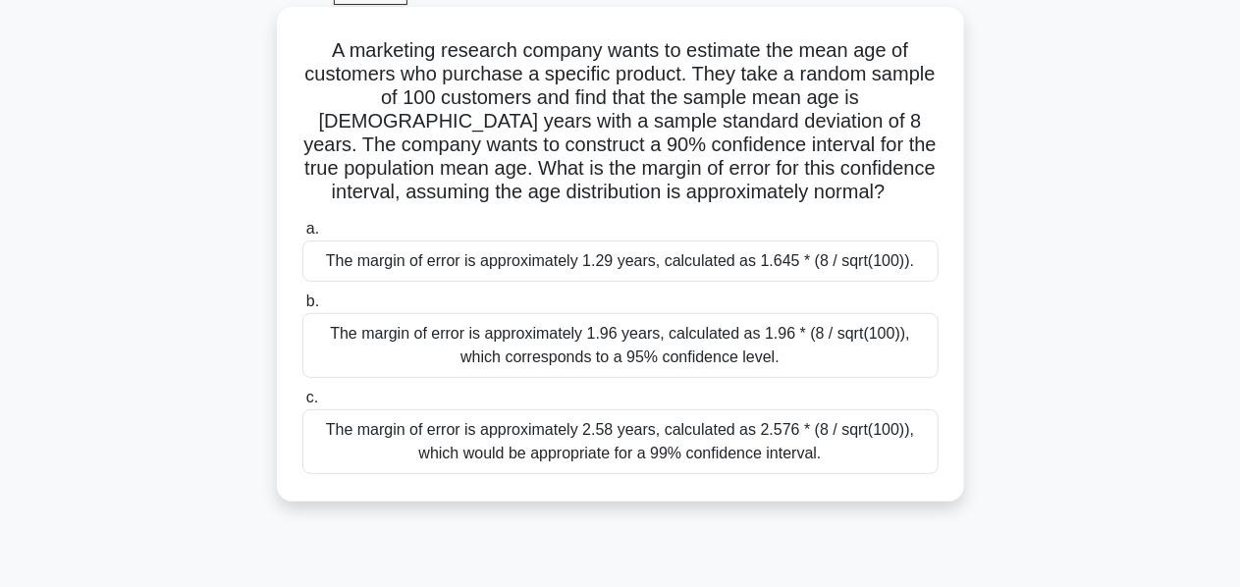
click at [471, 254] on div "The margin of error is approximately 1.29 years, calculated as 1.645 * (8 / sqr…" at bounding box center [620, 261] width 636 height 41
click at [302, 236] on input "a. The margin of error is approximately 1.29 years, calculated as 1.645 * (8 / …" at bounding box center [302, 229] width 0 height 13
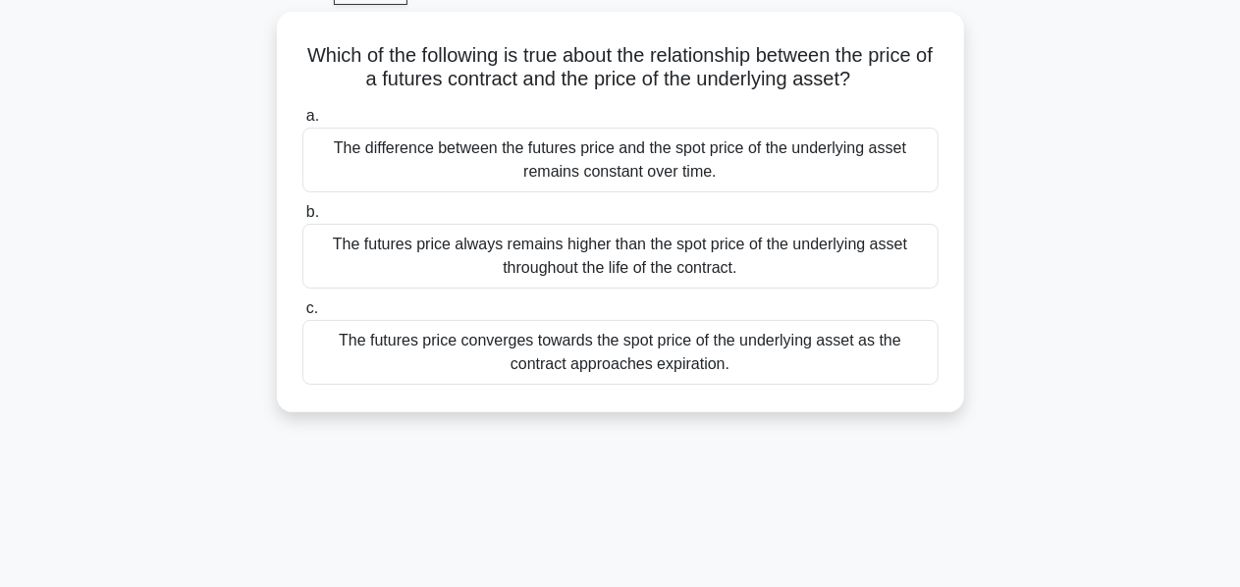
scroll to position [0, 0]
